Goal: Task Accomplishment & Management: Manage account settings

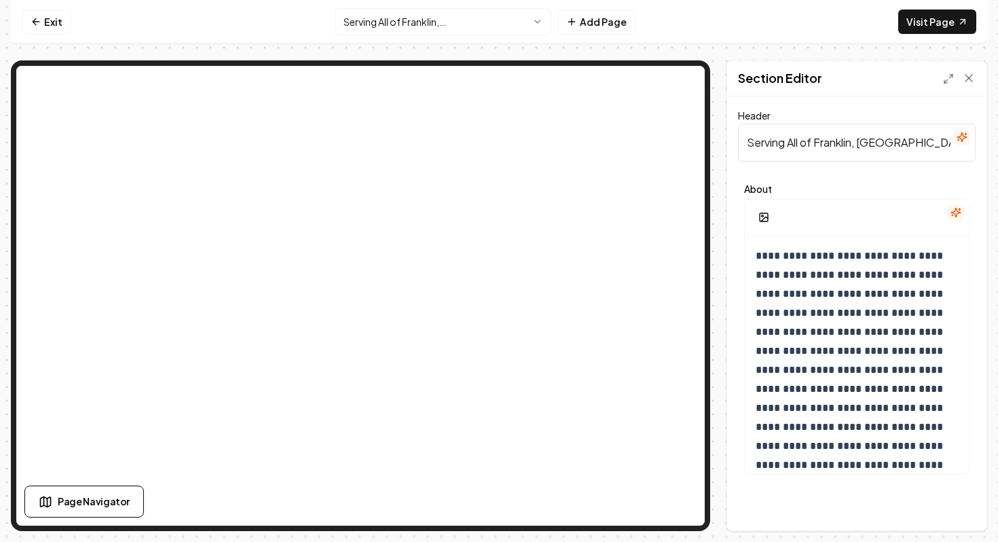
click at [828, 157] on input "Serving All of Franklin, [GEOGRAPHIC_DATA]" at bounding box center [857, 143] width 238 height 38
click at [943, 138] on input "Serving All of Franklin, [GEOGRAPHIC_DATA]" at bounding box center [857, 143] width 238 height 38
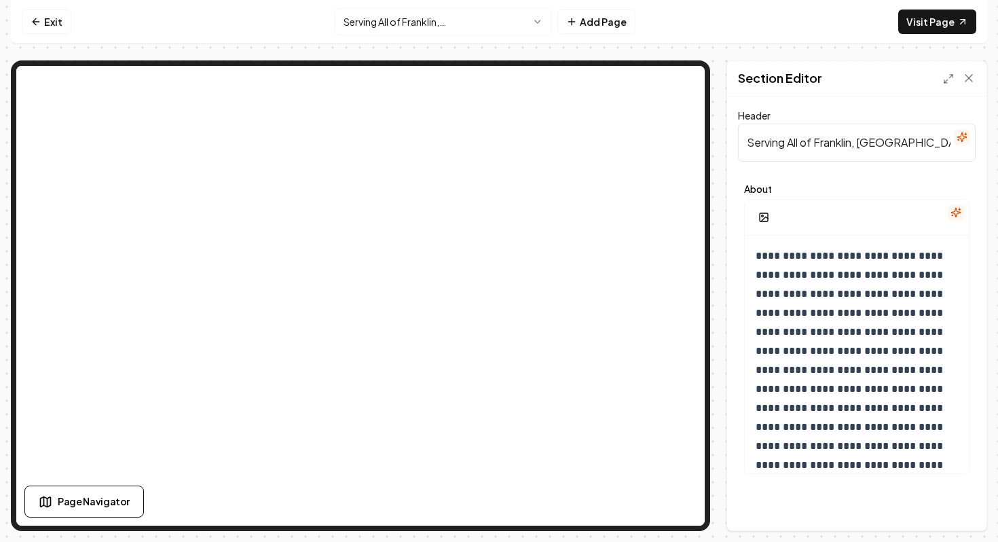
click at [943, 138] on input "Serving All of Franklin, [GEOGRAPHIC_DATA]" at bounding box center [857, 143] width 238 height 38
click at [869, 316] on p "**********" at bounding box center [856, 455] width 202 height 418
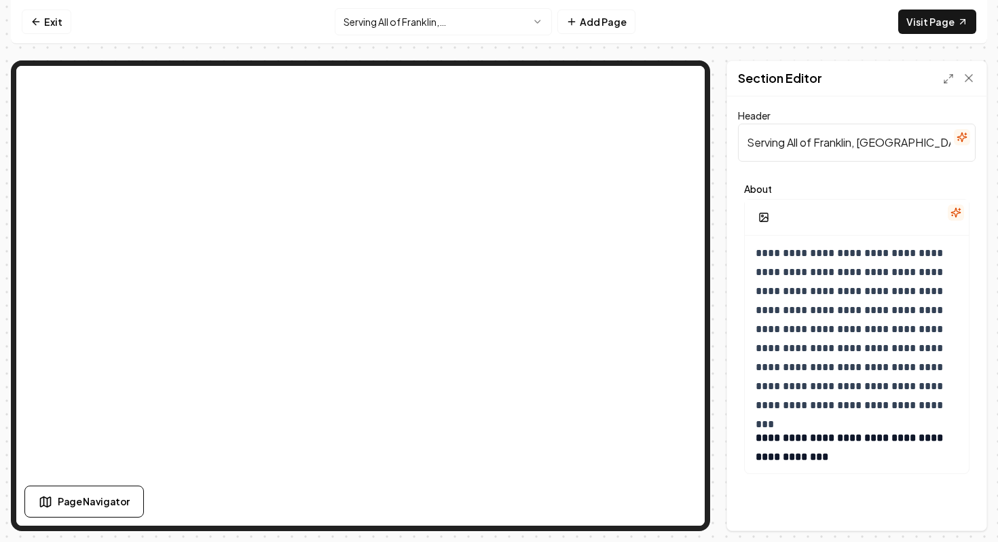
scroll to position [3973, 0]
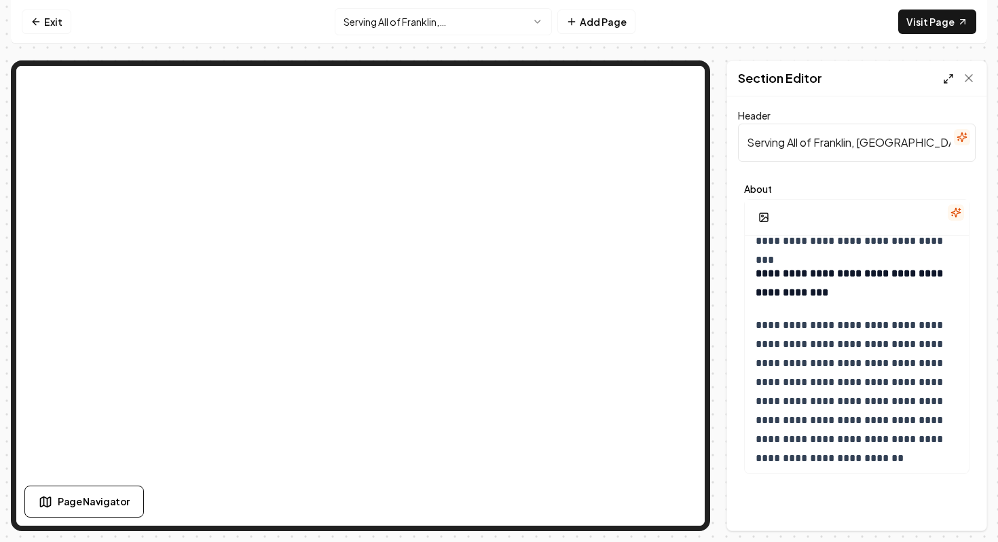
click at [949, 81] on icon at bounding box center [948, 78] width 11 height 11
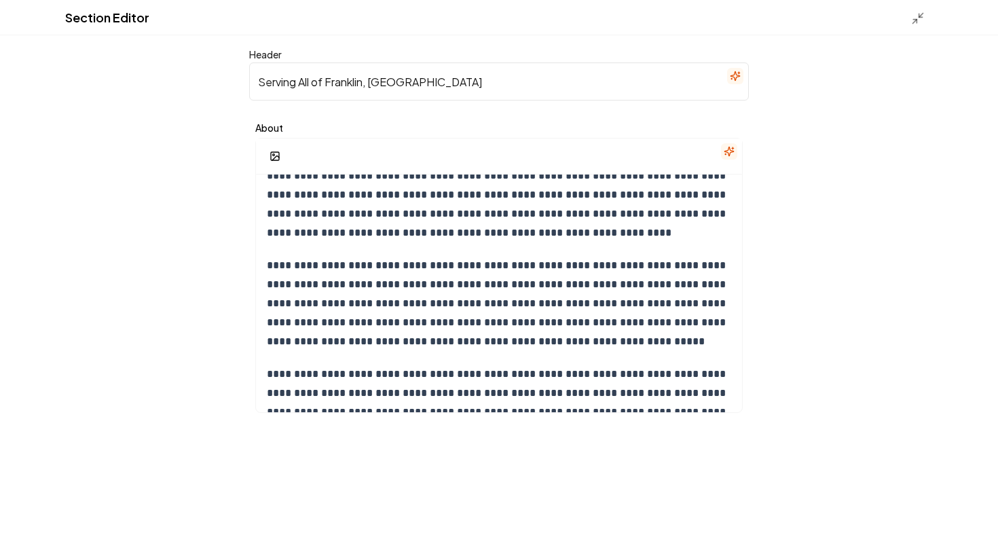
scroll to position [0, 0]
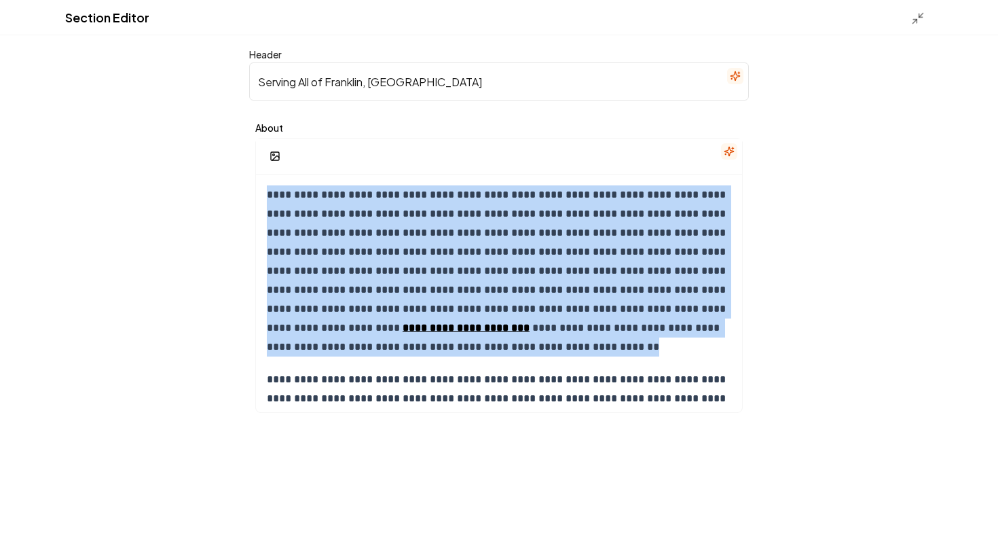
click at [498, 88] on input "Serving All of Franklin, [GEOGRAPHIC_DATA]" at bounding box center [498, 81] width 499 height 38
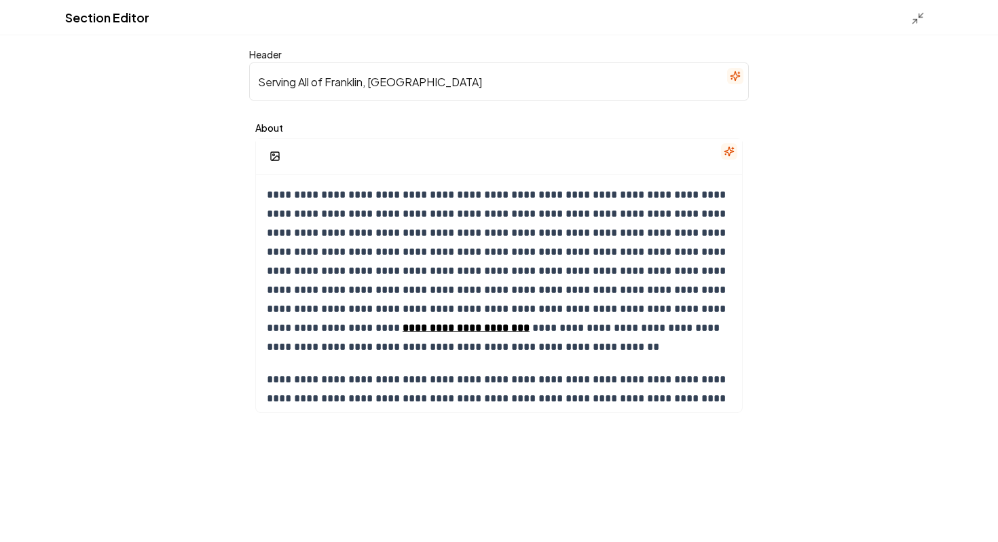
click at [498, 88] on input "Serving All of Franklin, [GEOGRAPHIC_DATA]" at bounding box center [498, 81] width 499 height 38
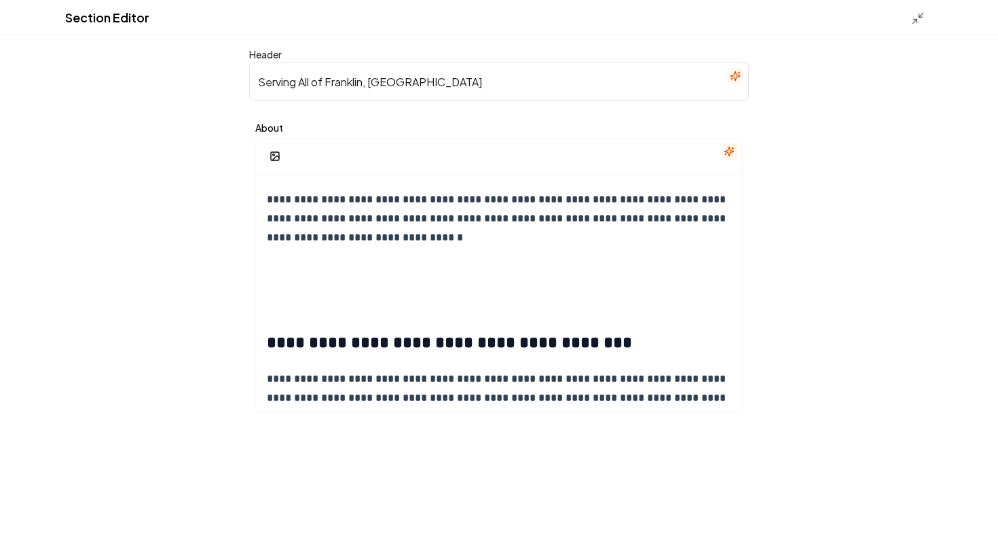
scroll to position [1080, 0]
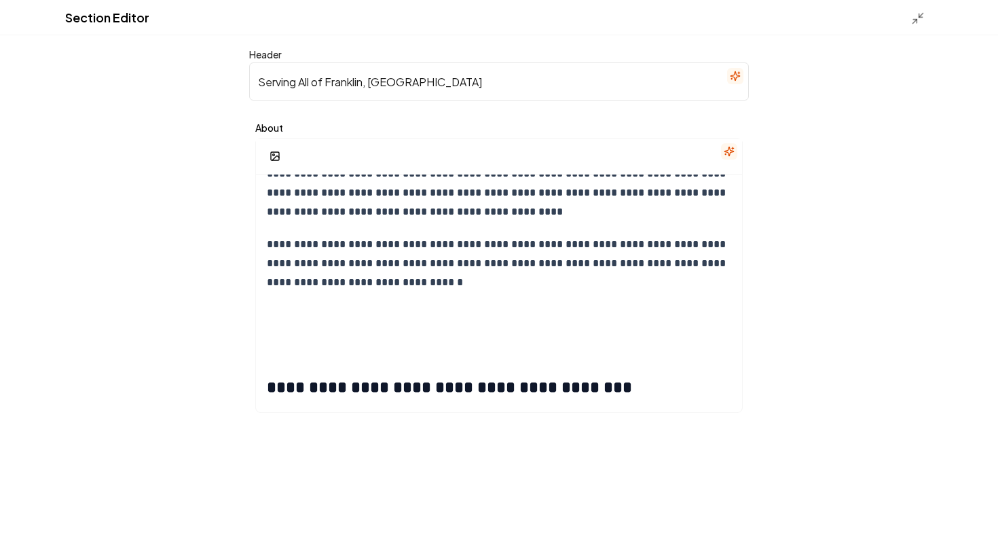
click at [912, 27] on div "Section Editor" at bounding box center [499, 17] width 998 height 35
click at [922, 15] on icon at bounding box center [918, 19] width 14 height 14
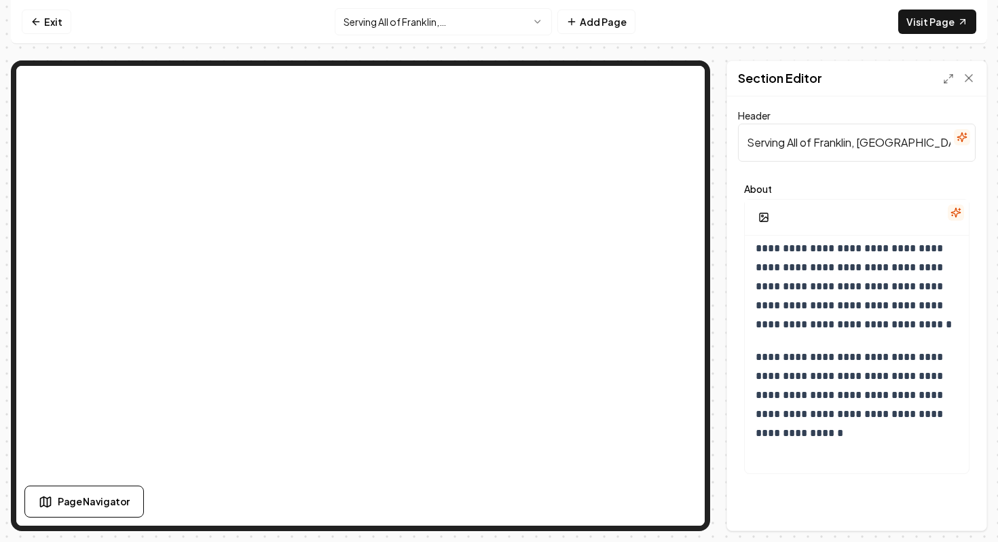
scroll to position [2223, 0]
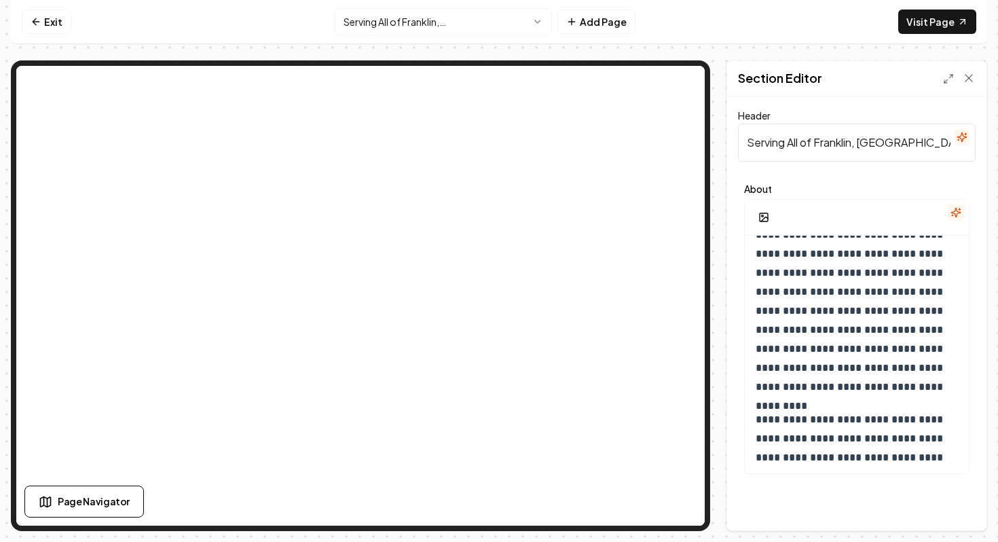
click at [827, 151] on input "Serving All of Franklin, [GEOGRAPHIC_DATA]" at bounding box center [857, 143] width 238 height 38
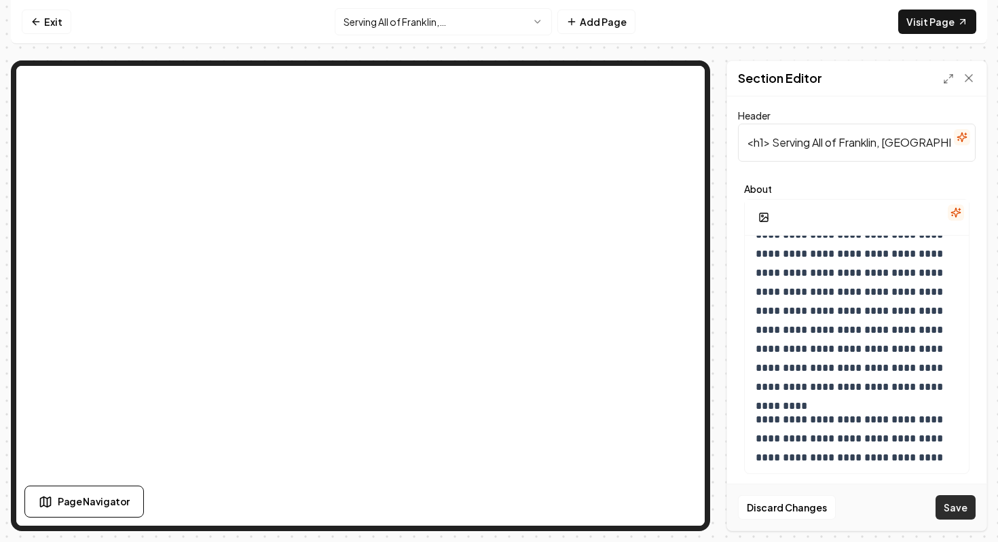
click at [962, 503] on button "Save" at bounding box center [955, 507] width 40 height 24
click at [784, 152] on input "<h1> Serving All of Franklin, [GEOGRAPHIC_DATA] </h1>" at bounding box center [857, 143] width 238 height 38
click at [770, 141] on input "<h1> Serving All of Franklin, [GEOGRAPHIC_DATA] </h1>" at bounding box center [857, 143] width 238 height 38
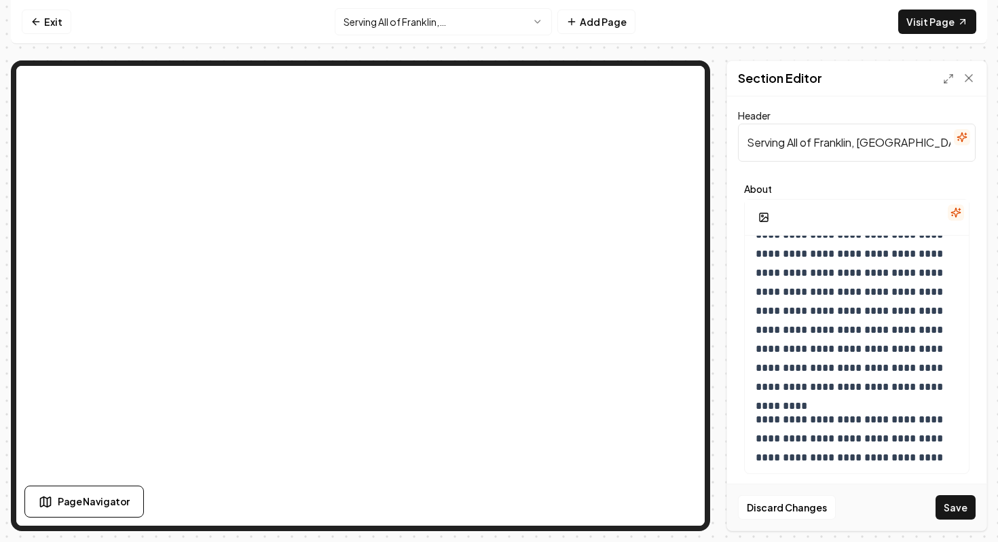
type input "Serving All of Franklin, [GEOGRAPHIC_DATA]"
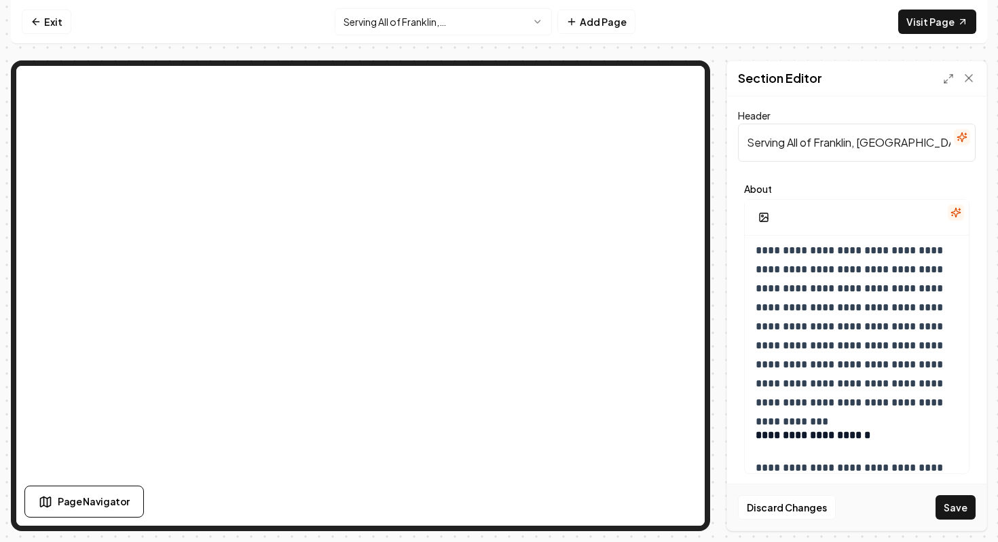
scroll to position [3581, 0]
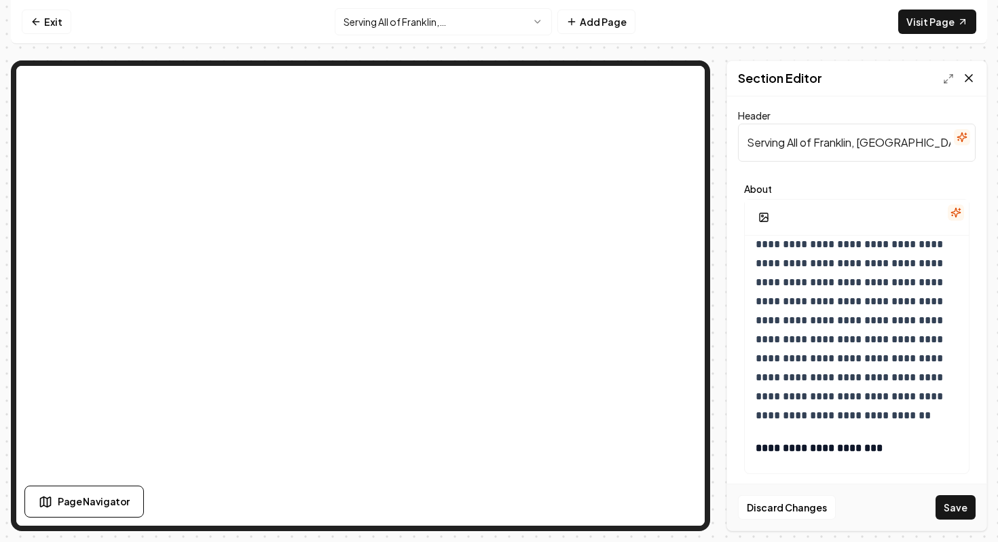
click at [968, 81] on icon at bounding box center [969, 78] width 14 height 14
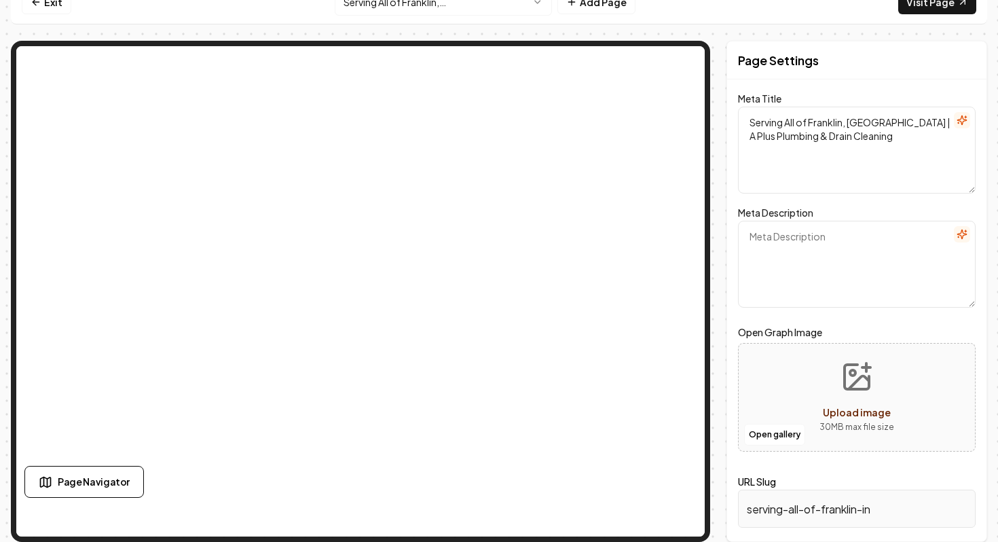
scroll to position [0, 0]
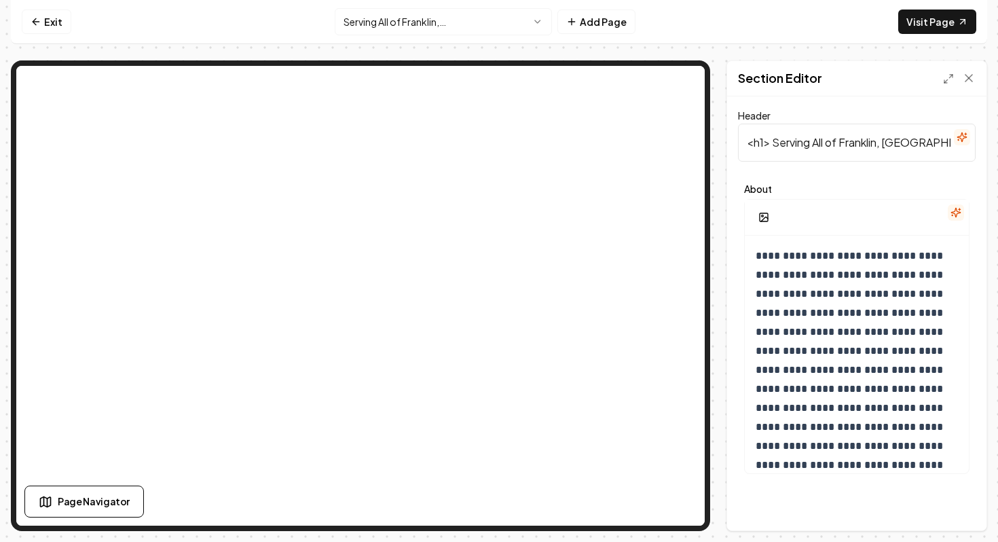
click at [775, 145] on input "<h1> Serving All of Franklin, [GEOGRAPHIC_DATA] </h1>" at bounding box center [857, 143] width 238 height 38
click at [903, 138] on input "Serving All of Franklin, [GEOGRAPHIC_DATA] </h1>" at bounding box center [857, 143] width 238 height 38
type input "Serving All of Franklin, [GEOGRAPHIC_DATA]"
click at [949, 506] on button "Save" at bounding box center [955, 507] width 40 height 24
